Goal: Find specific page/section: Find specific page/section

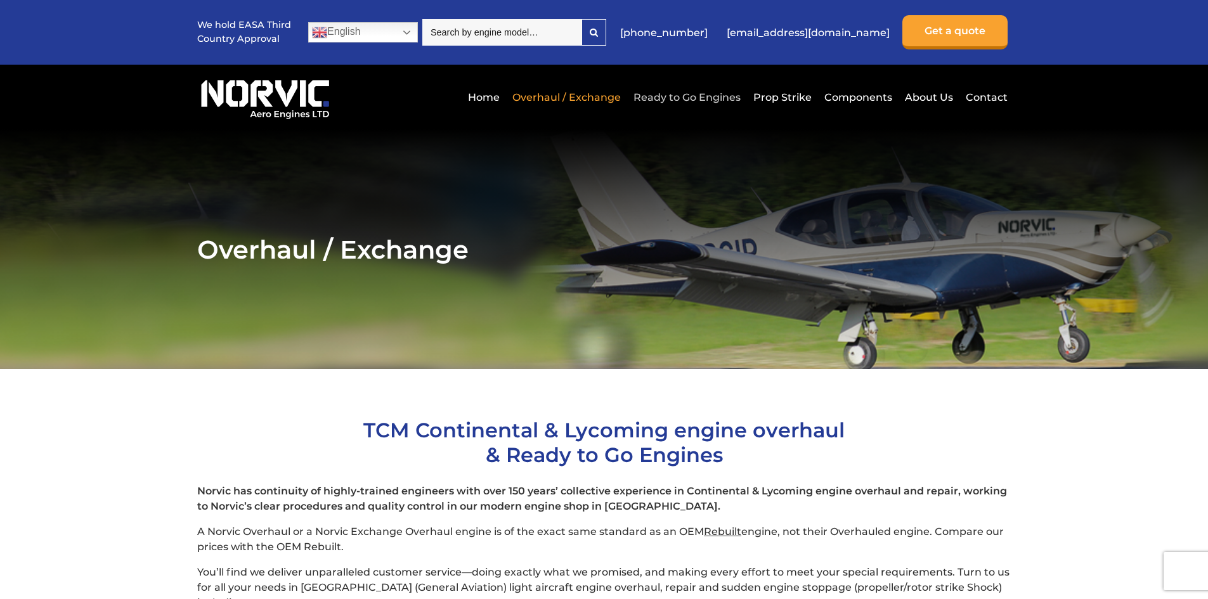
click at [711, 96] on link "Ready to Go Engines" at bounding box center [687, 97] width 114 height 31
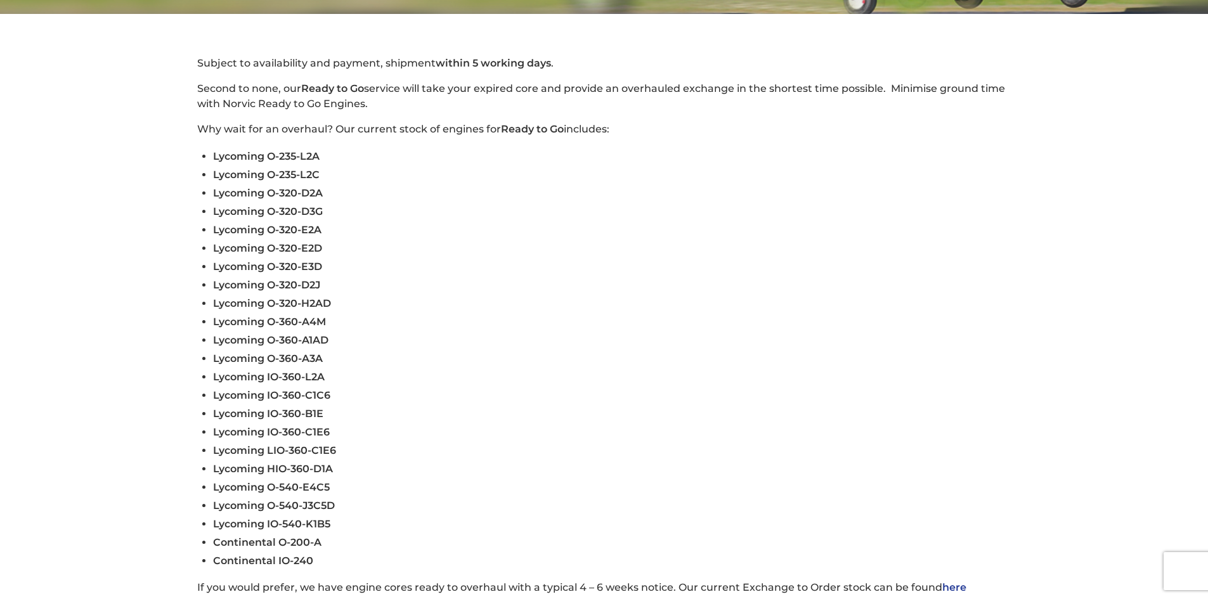
scroll to position [380, 0]
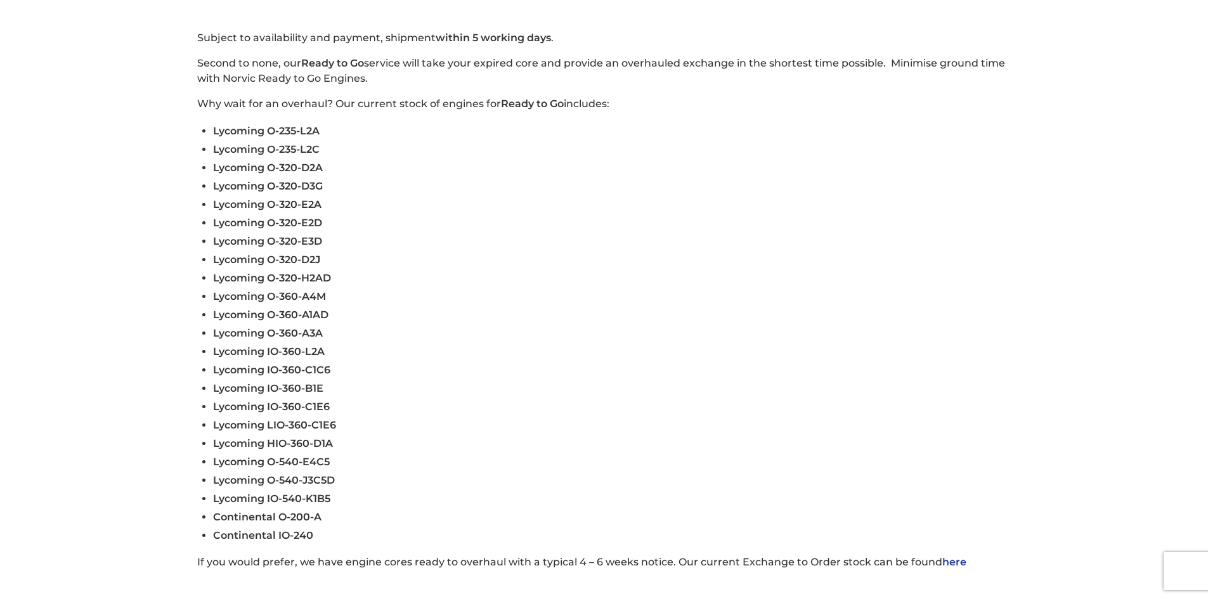
click at [956, 565] on link "here" at bounding box center [954, 562] width 24 height 12
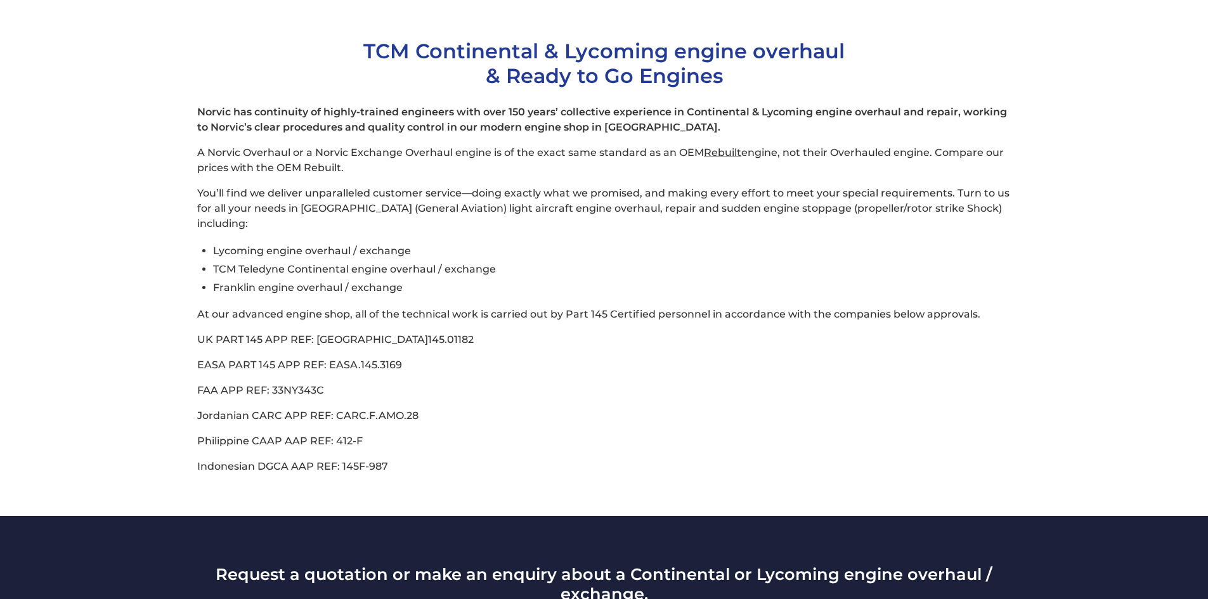
scroll to position [380, 0]
